Goal: Find specific page/section: Find specific page/section

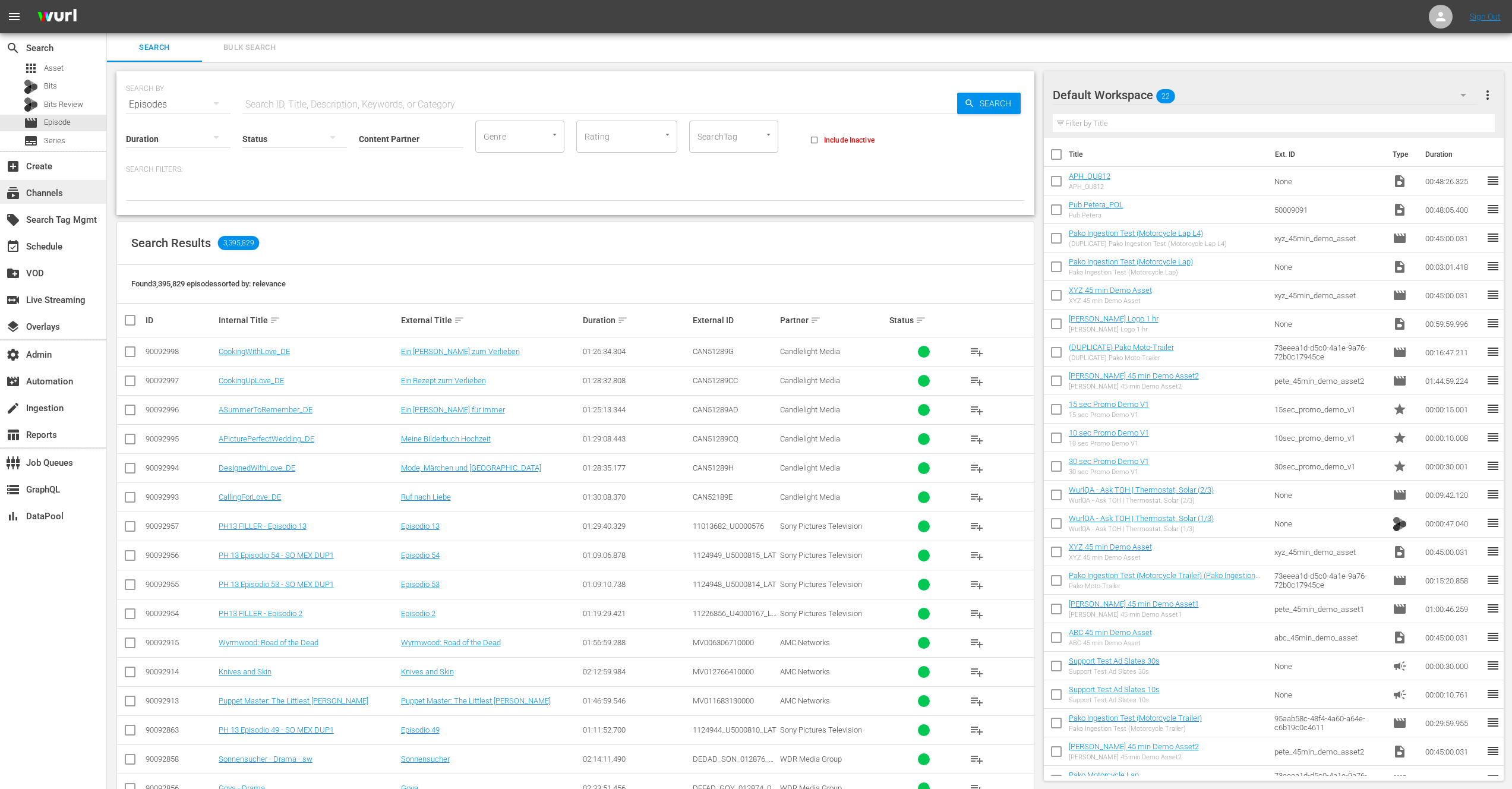
click at [47, 194] on div "subscriptions Channels" at bounding box center [33, 191] width 67 height 11
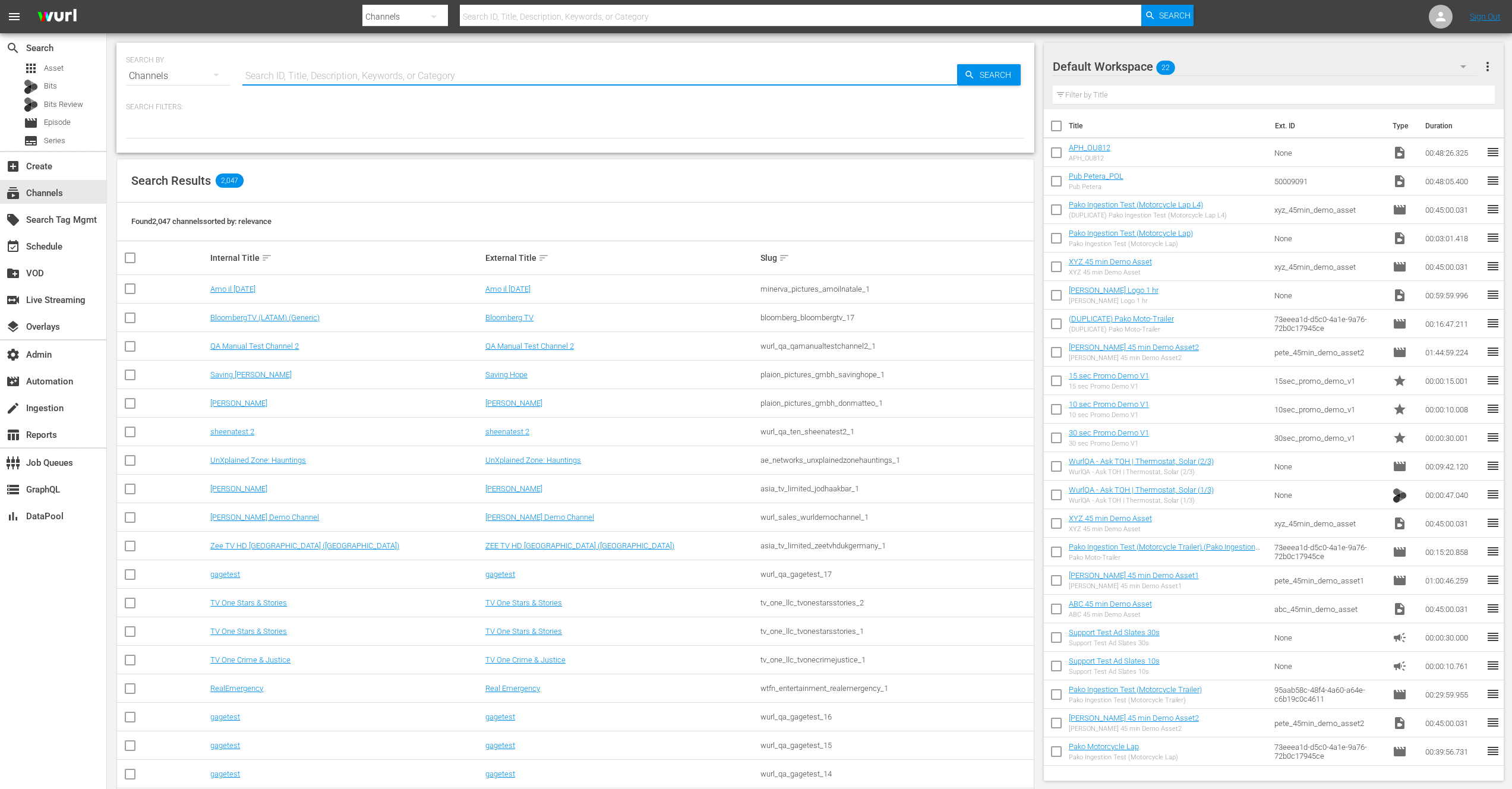
click at [302, 73] on input "text" at bounding box center [599, 75] width 715 height 28
type input "Shout"
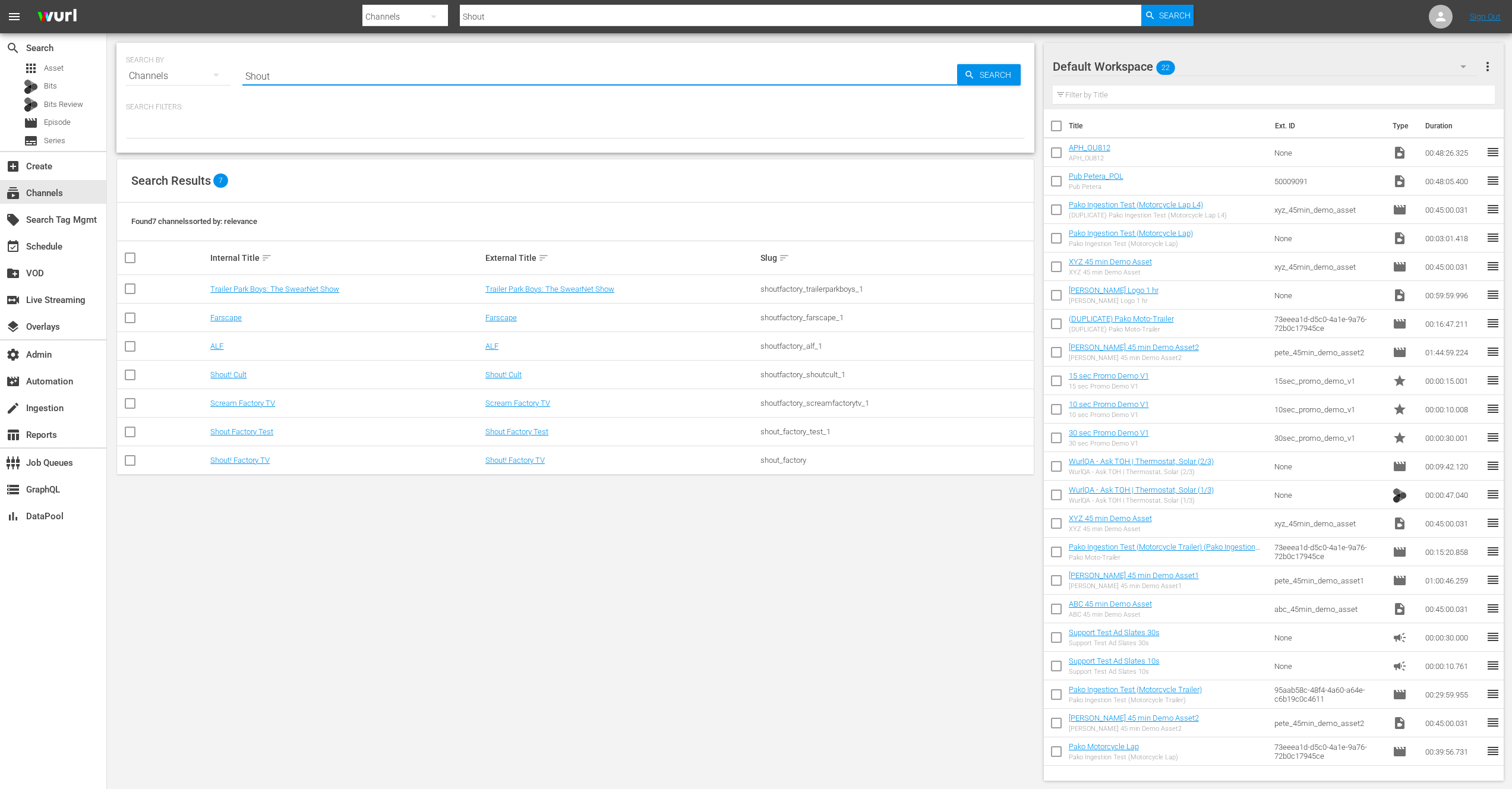
click at [257, 80] on input "Shout" at bounding box center [599, 75] width 715 height 28
type input "cineverse"
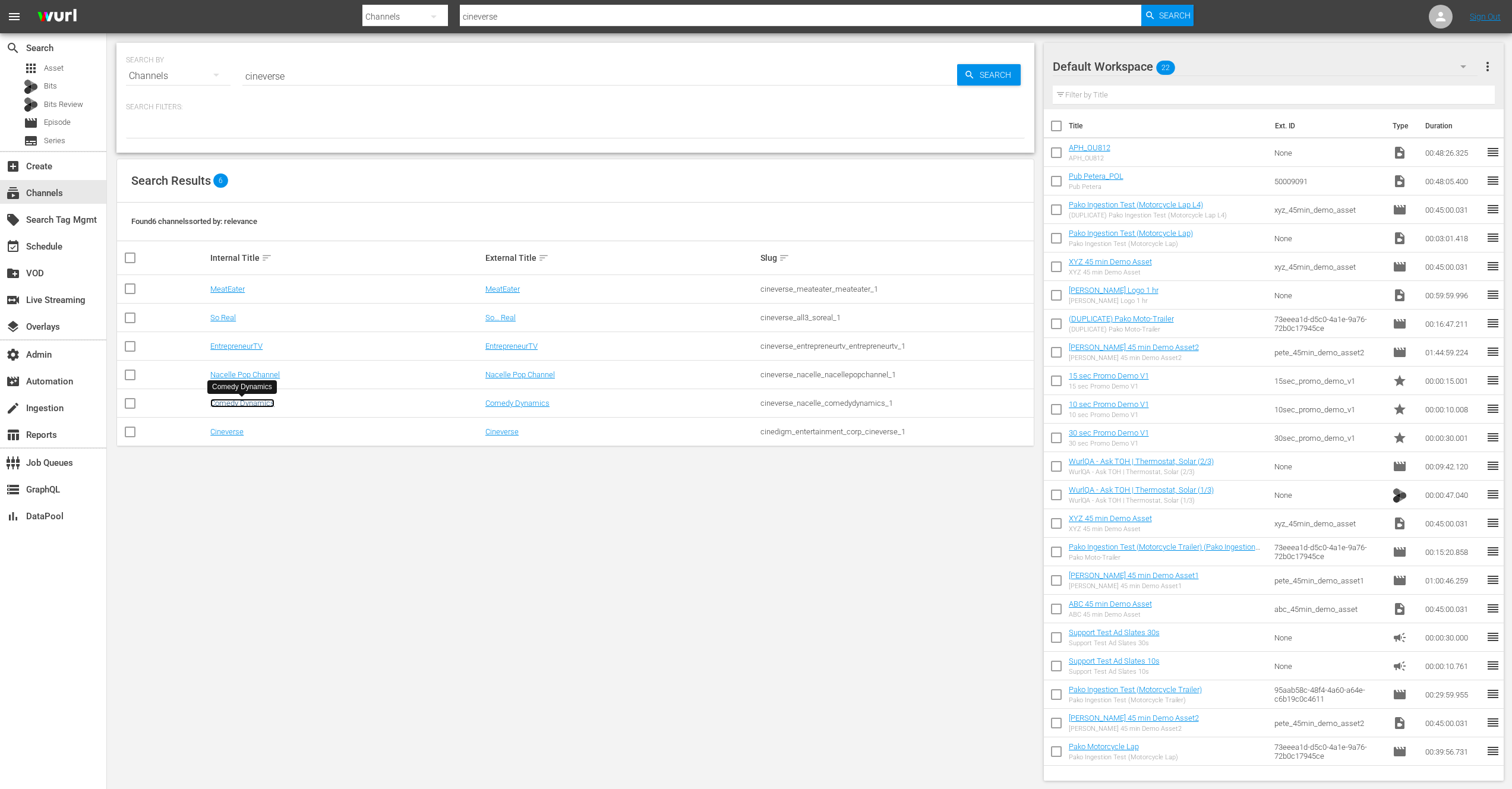
click at [240, 404] on link "Comedy Dynamics" at bounding box center [242, 403] width 64 height 9
click at [251, 349] on link "EntrepreneurTV" at bounding box center [237, 346] width 52 height 9
click at [225, 315] on link "So Real" at bounding box center [223, 317] width 25 height 9
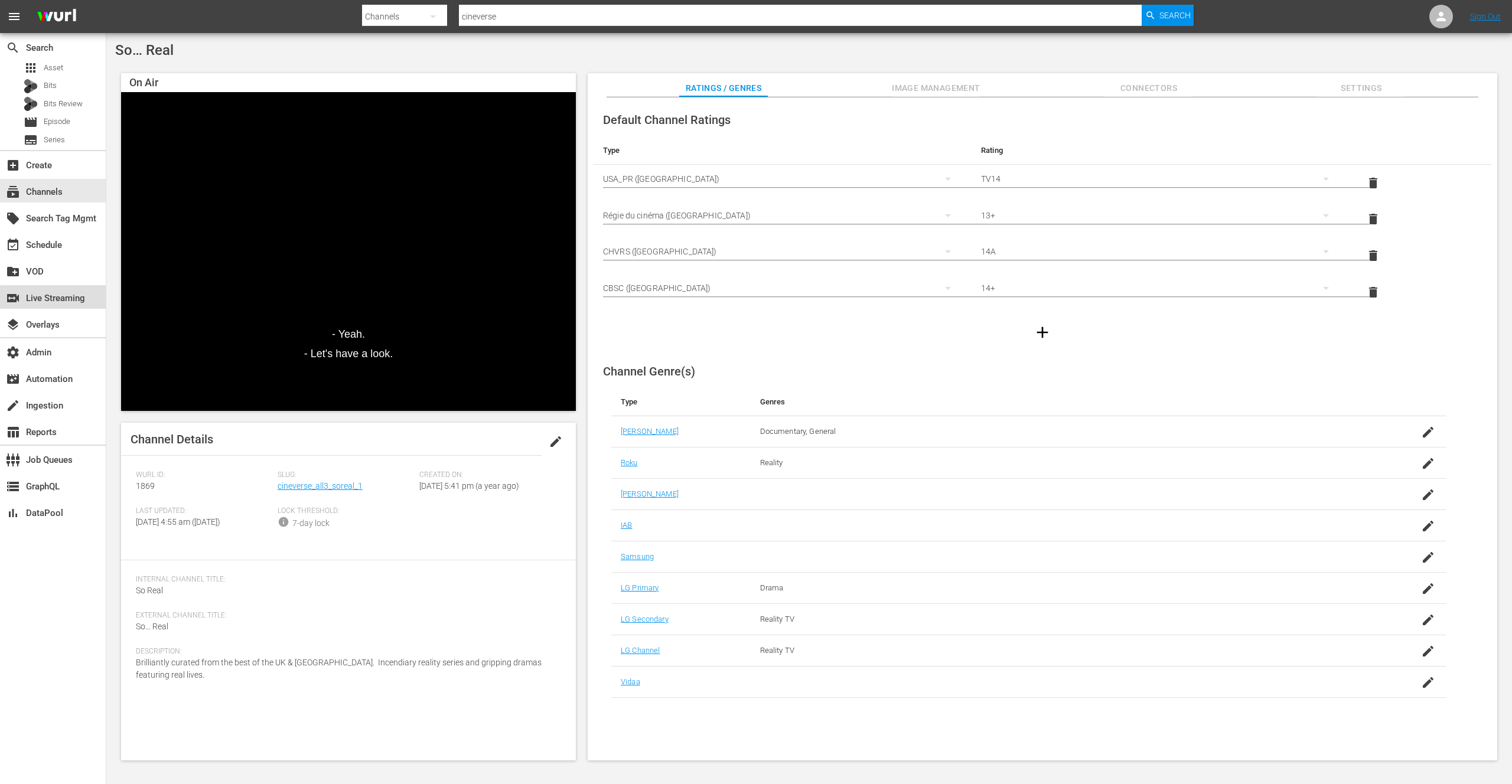
click at [66, 299] on div "switch_video Live Streaming" at bounding box center [33, 296] width 66 height 11
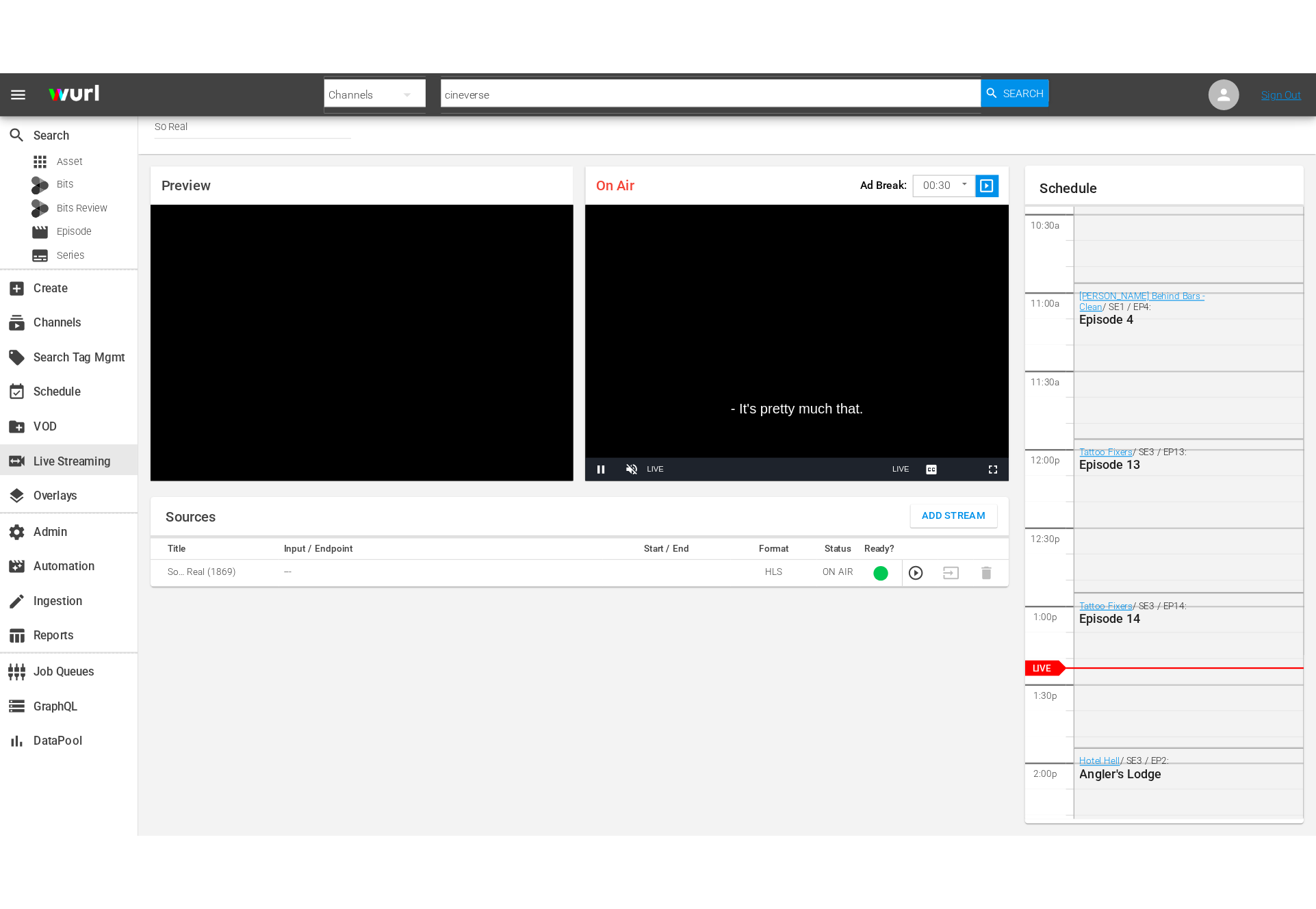
scroll to position [1460, 0]
